Goal: Understand process/instructions

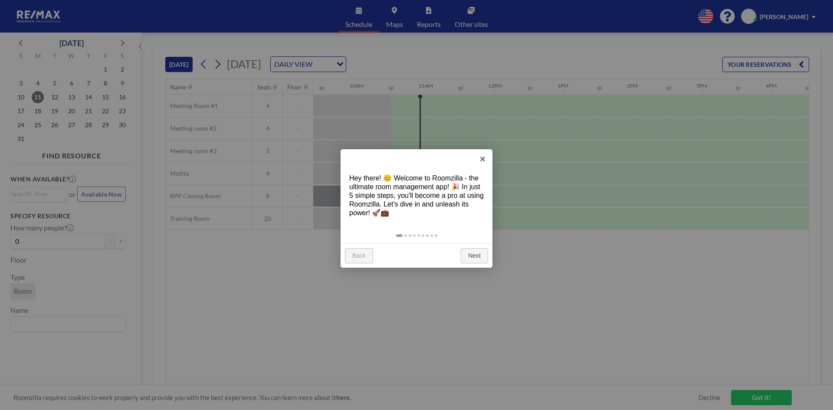
scroll to position [0, 694]
click at [474, 253] on link "Next" at bounding box center [474, 256] width 27 height 16
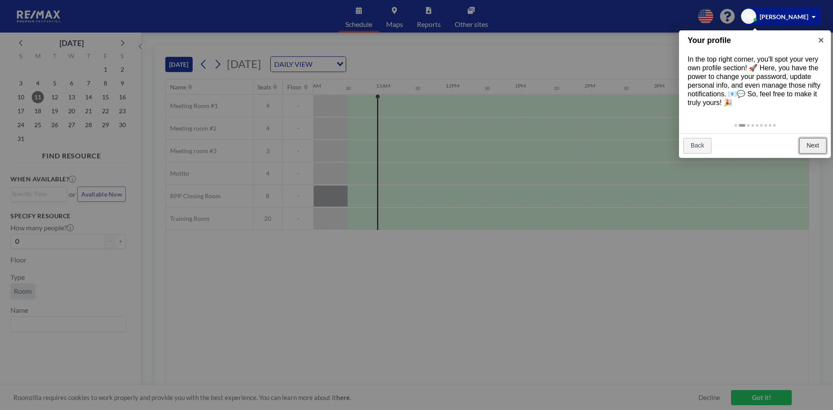
click at [814, 146] on link "Next" at bounding box center [812, 146] width 27 height 16
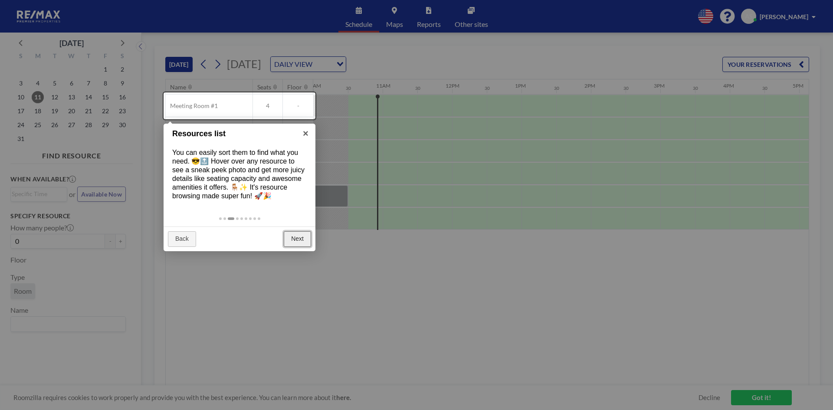
click at [290, 237] on link "Next" at bounding box center [297, 239] width 27 height 16
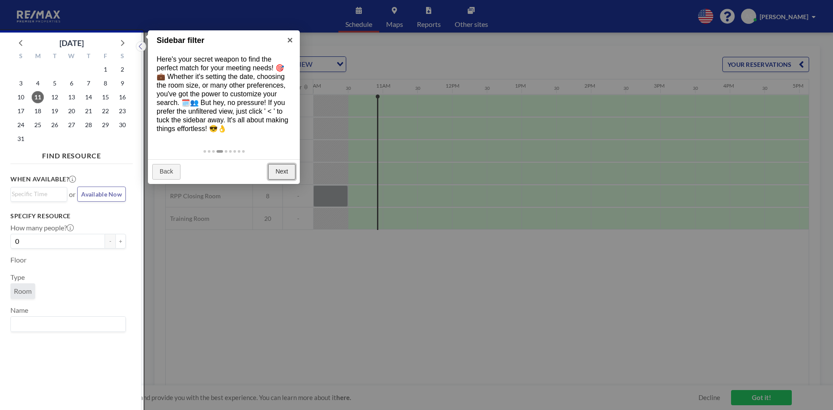
scroll to position [2, 0]
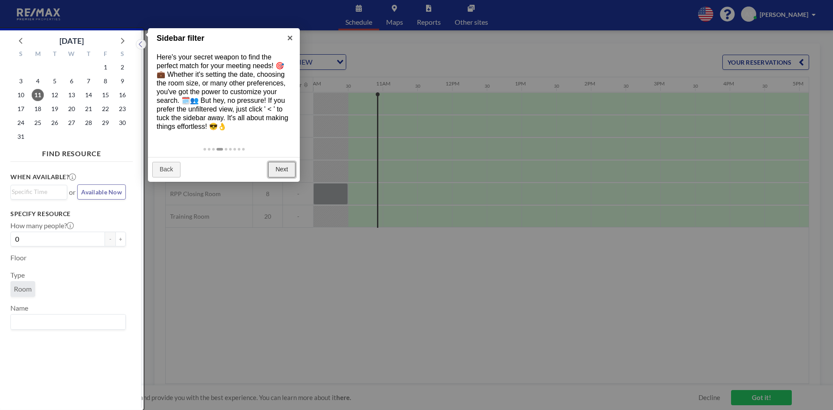
click at [278, 166] on link "Next" at bounding box center [281, 170] width 27 height 16
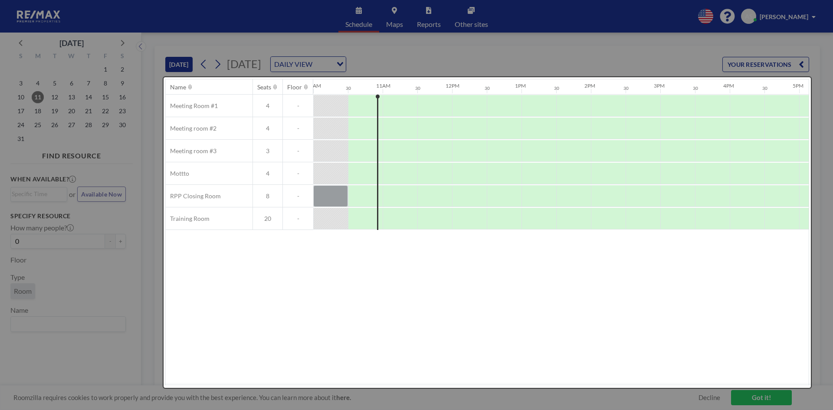
scroll to position [0, 0]
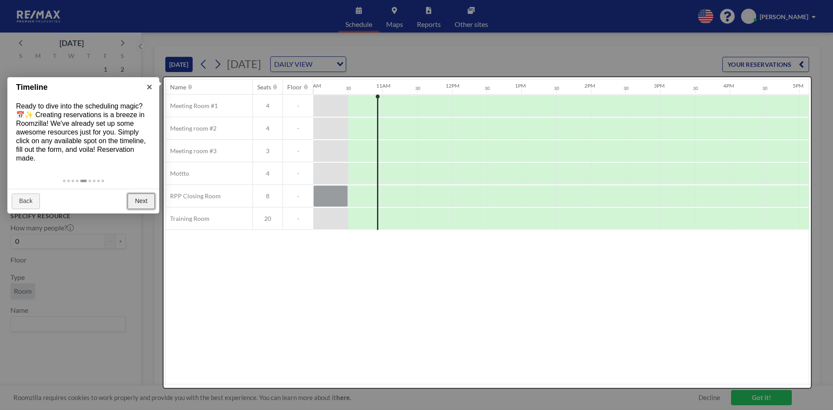
click at [146, 200] on link "Next" at bounding box center [141, 202] width 27 height 16
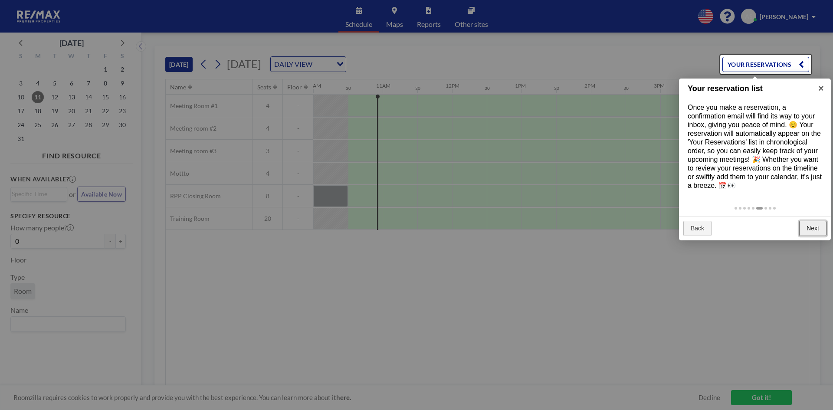
click at [809, 229] on link "Next" at bounding box center [812, 229] width 27 height 16
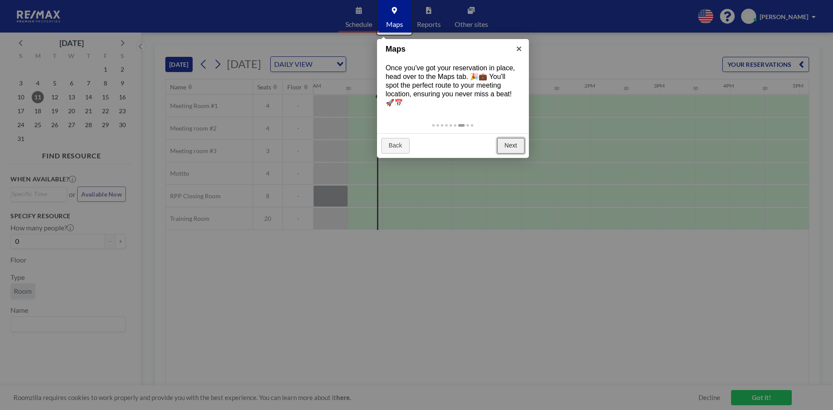
click at [517, 146] on link "Next" at bounding box center [510, 146] width 27 height 16
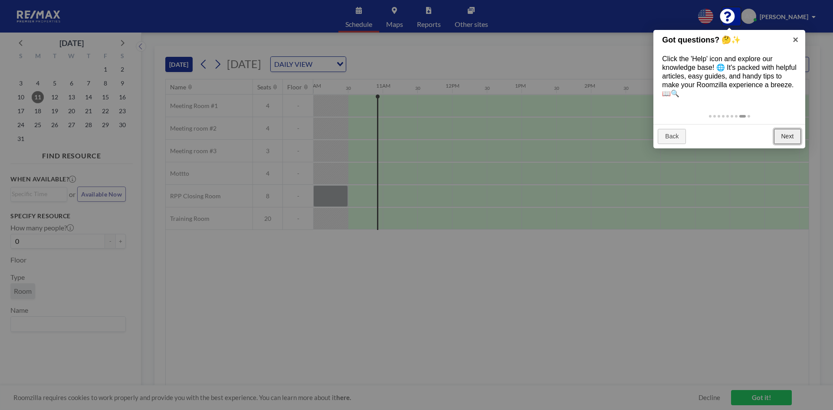
click at [795, 138] on link "Next" at bounding box center [787, 137] width 27 height 16
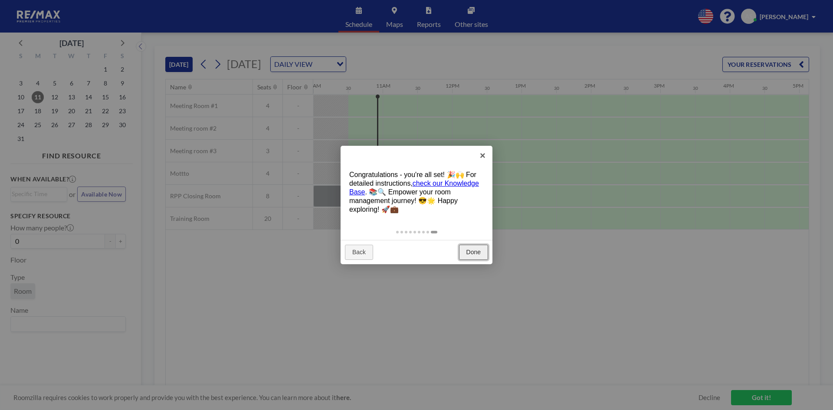
click at [475, 248] on link "Done" at bounding box center [473, 253] width 29 height 16
